Goal: Find specific page/section: Find specific page/section

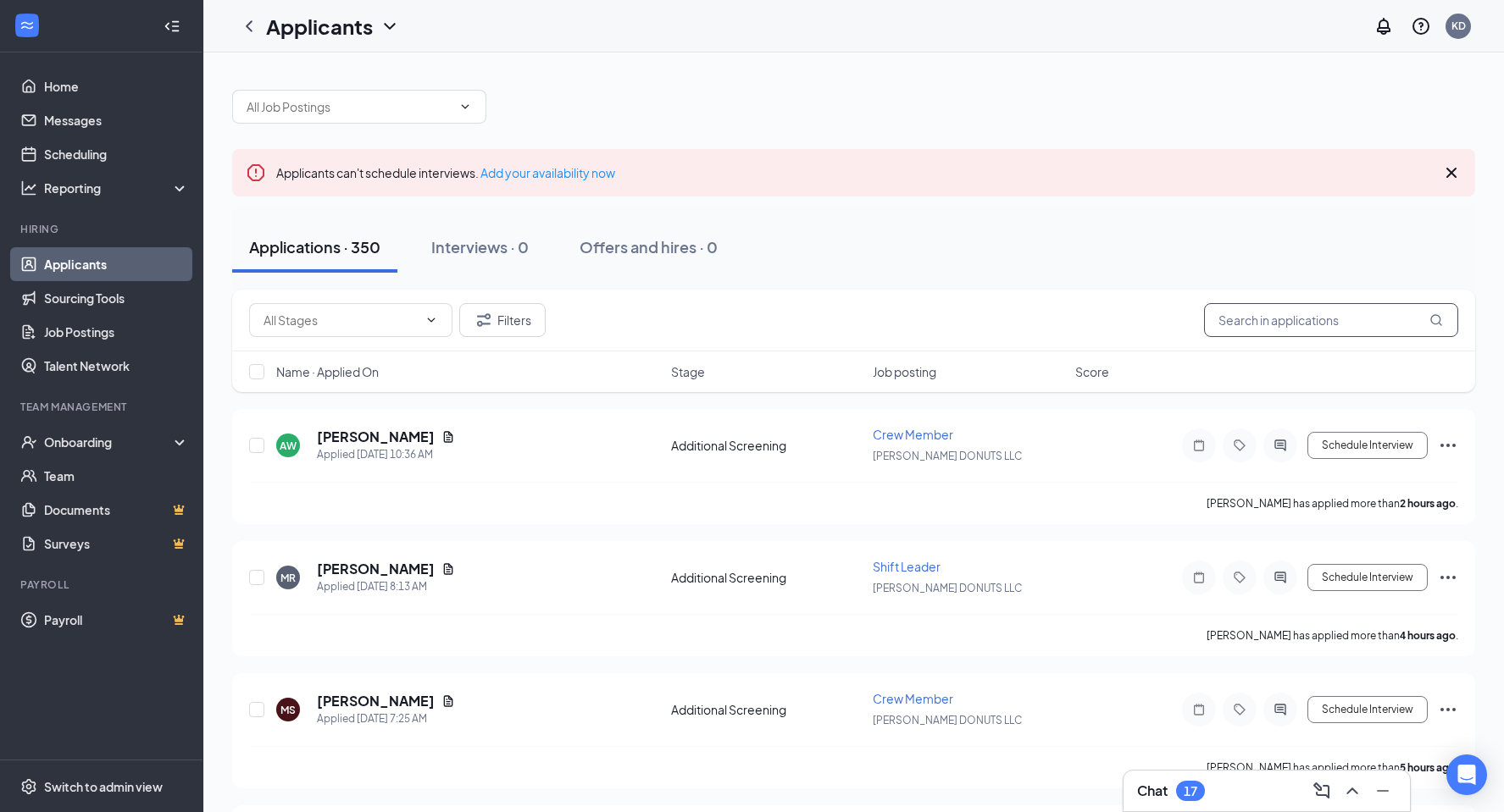
click at [1220, 317] on input "text" at bounding box center [1331, 320] width 255 height 33
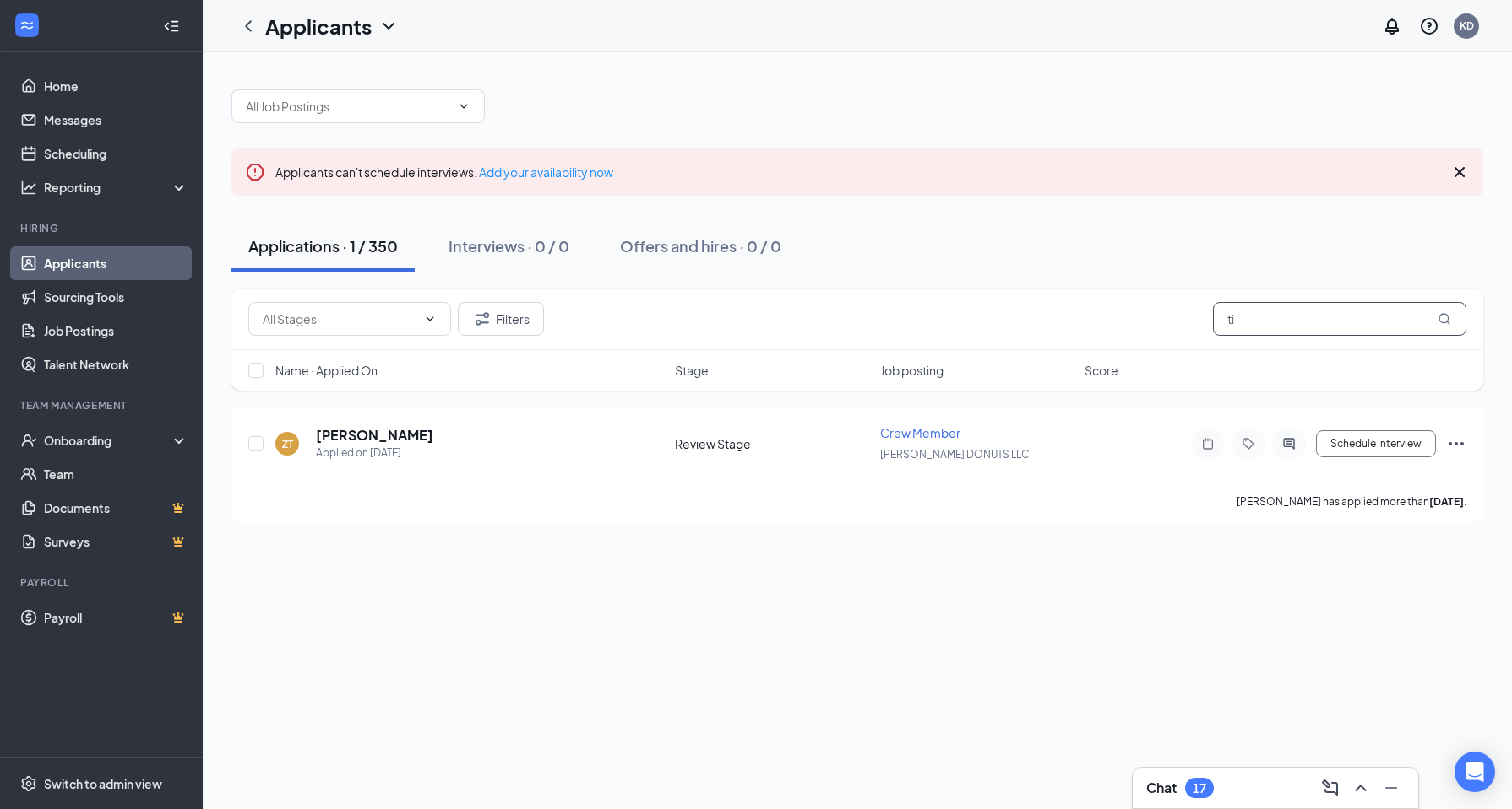
type input "t"
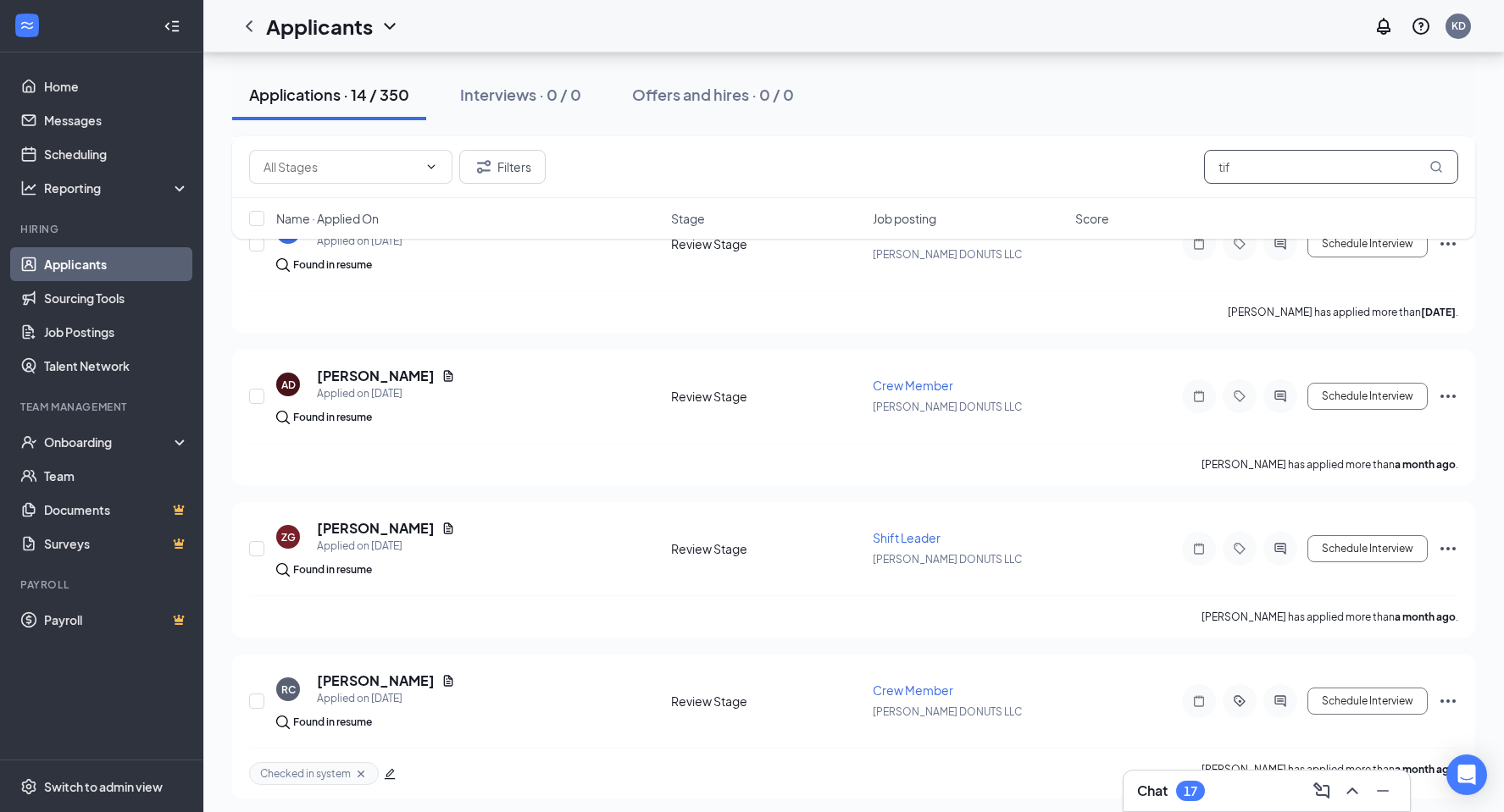
scroll to position [1723, 0]
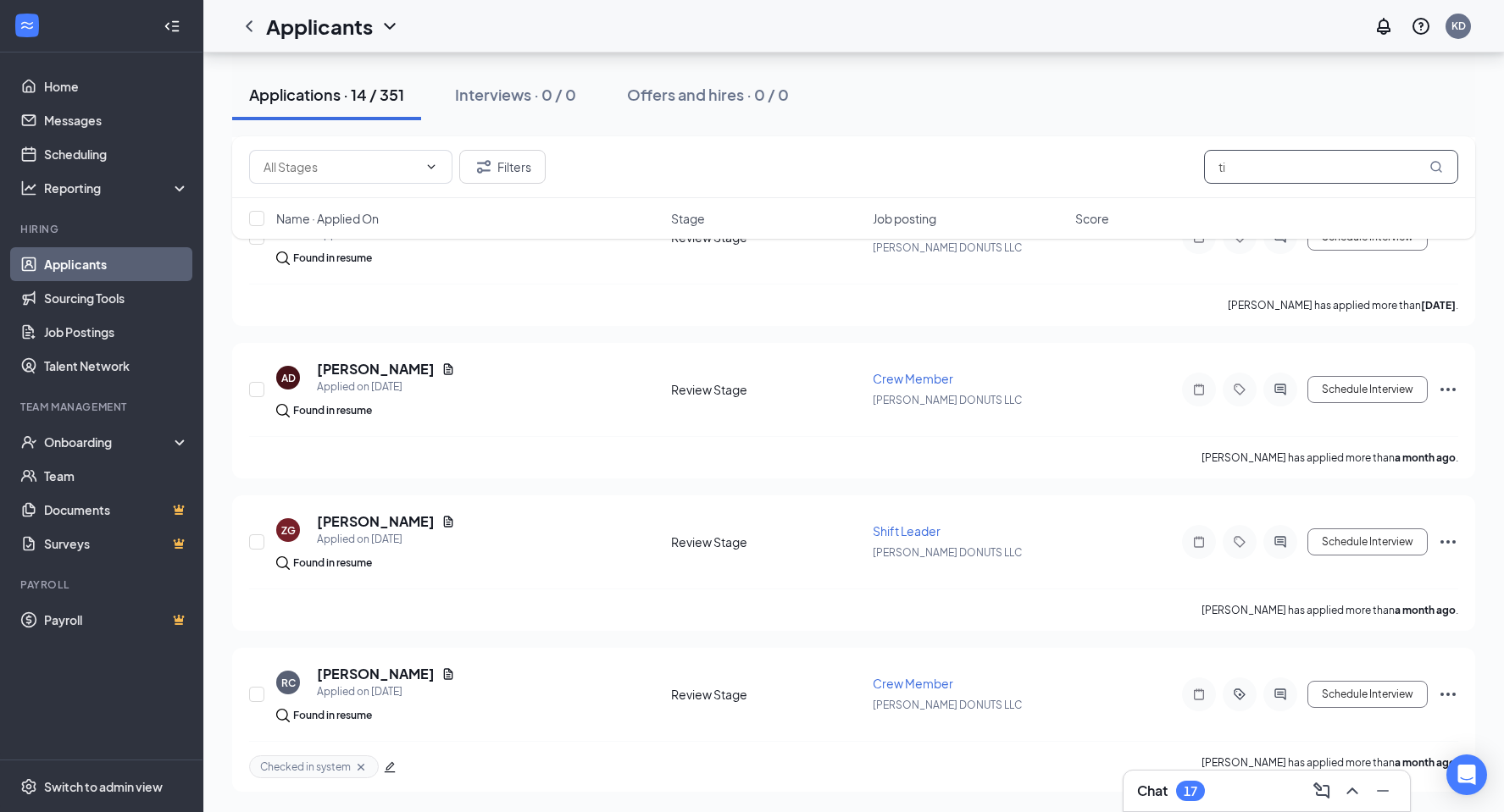
type input "t"
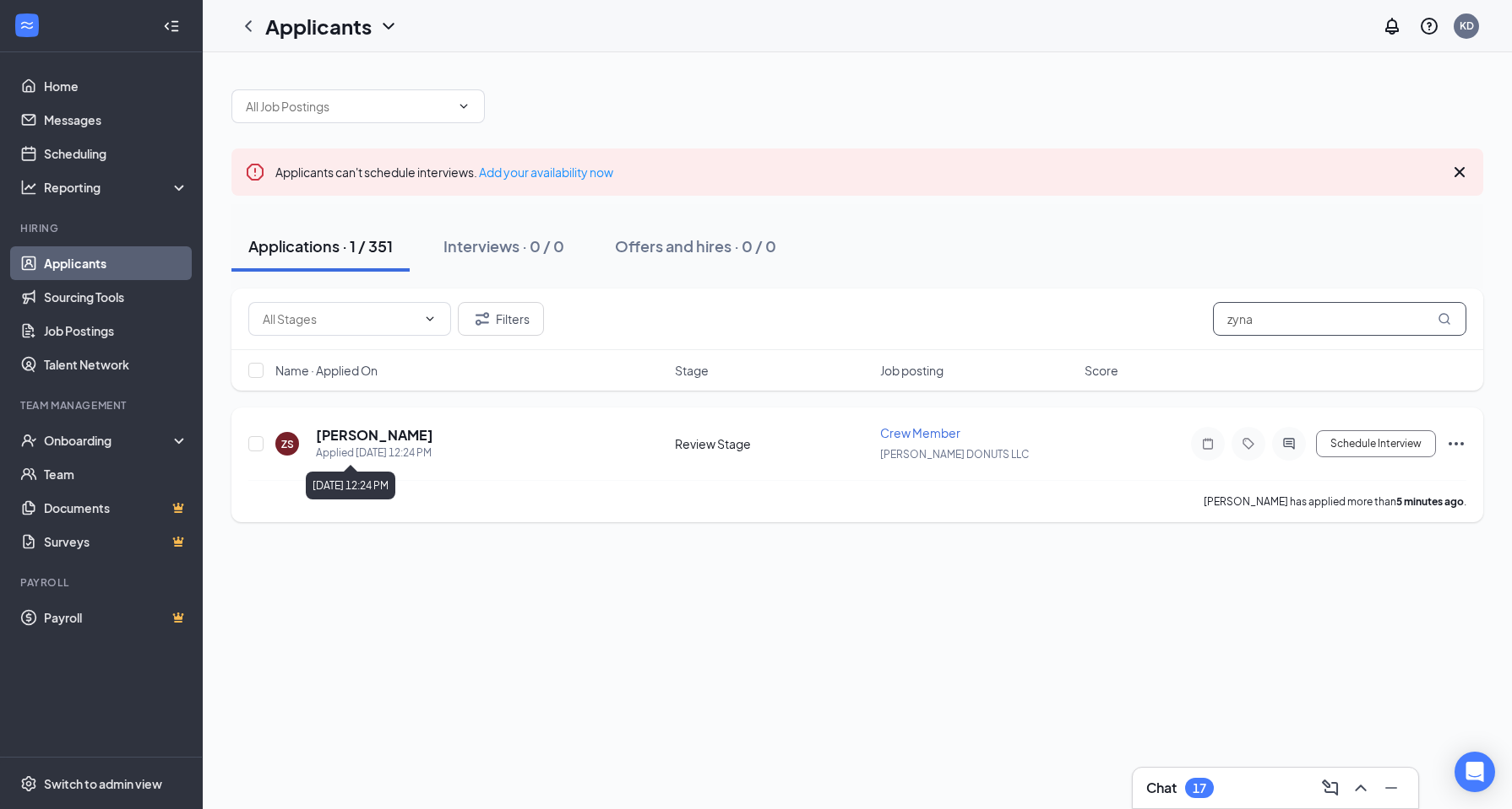
type input "zyna"
click at [377, 444] on h5 "[PERSON_NAME]" at bounding box center [374, 435] width 118 height 19
